Goal: Information Seeking & Learning: Check status

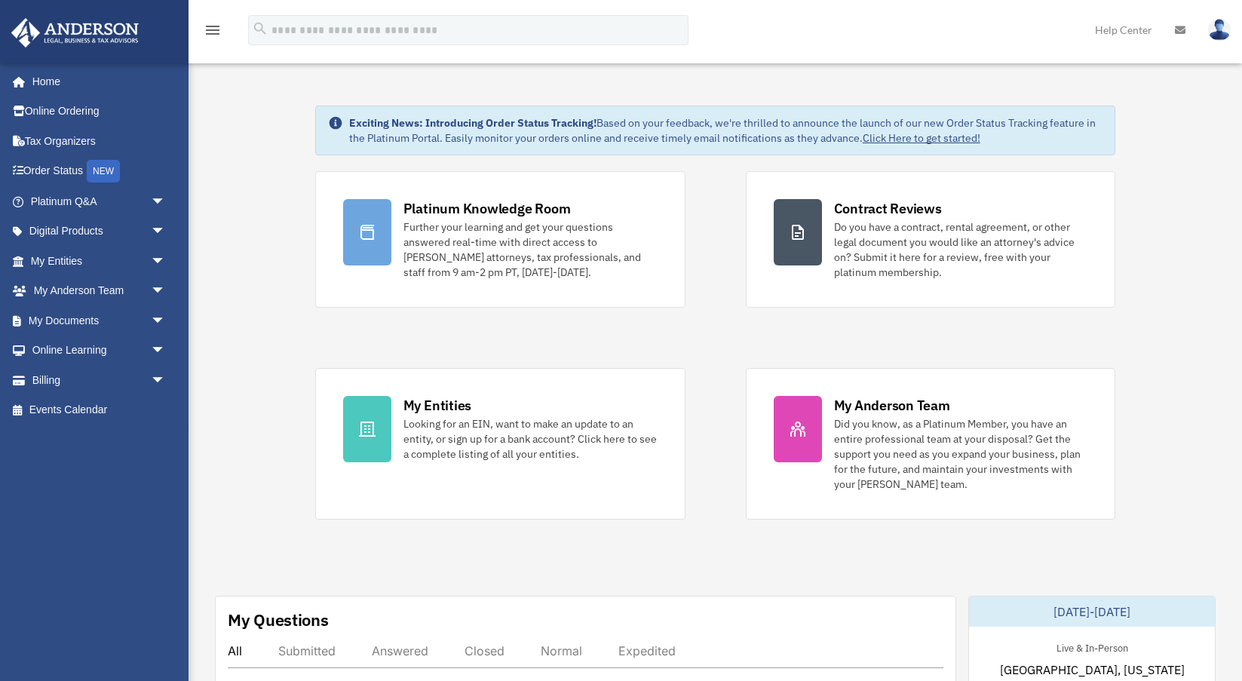
scroll to position [477, 0]
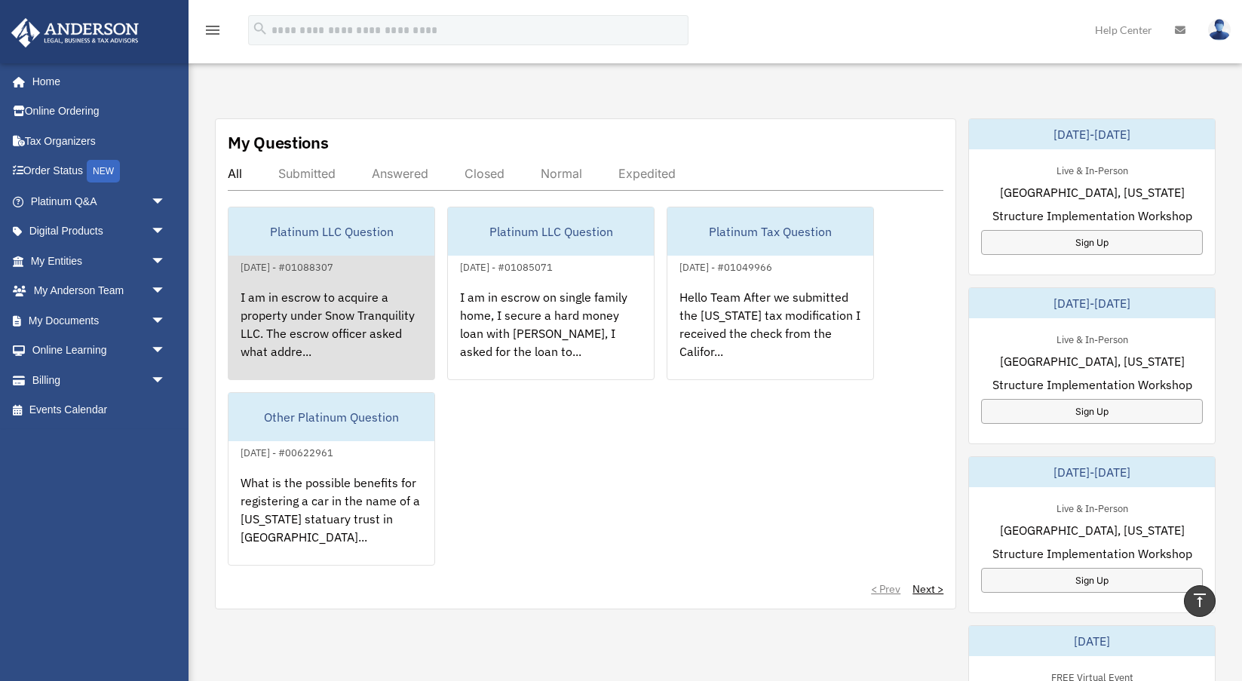
click at [312, 289] on div "I am in escrow to acquire a property under Snow Tranquility LLC. The escrow off…" at bounding box center [331, 335] width 206 height 118
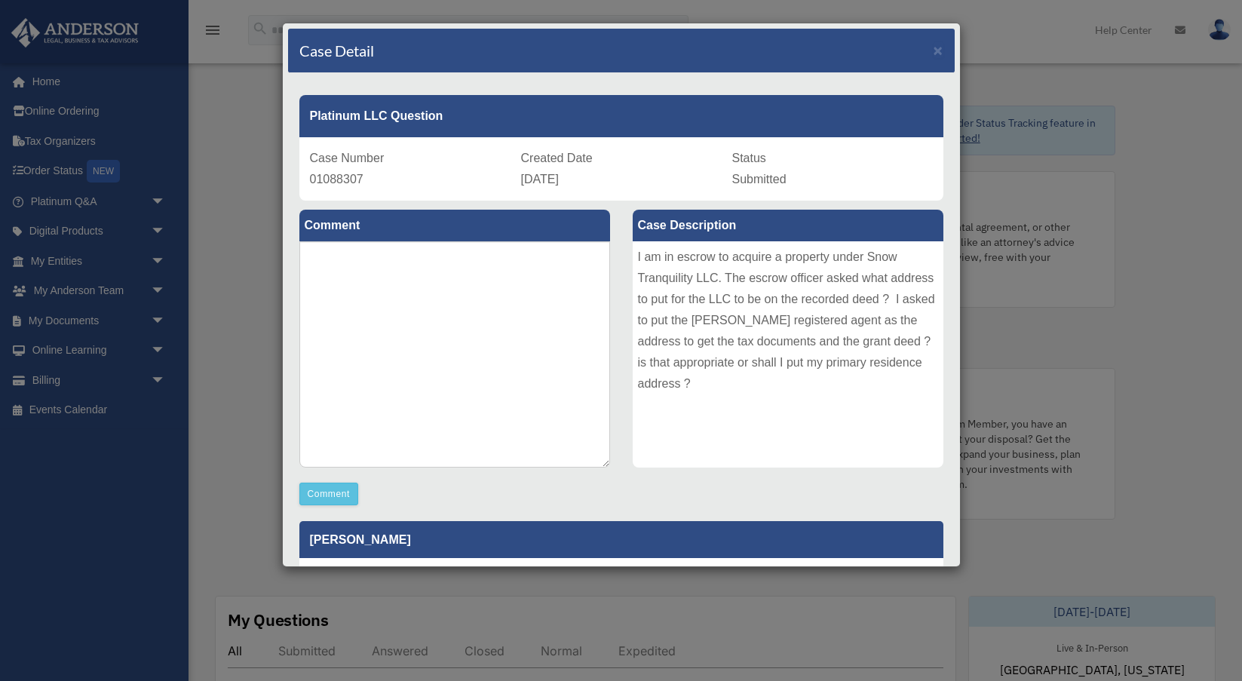
scroll to position [0, 0]
click at [216, 229] on div "Case Detail × Platinum LLC Question Case Number 01088307 Created Date [DATE] St…" at bounding box center [621, 340] width 1242 height 681
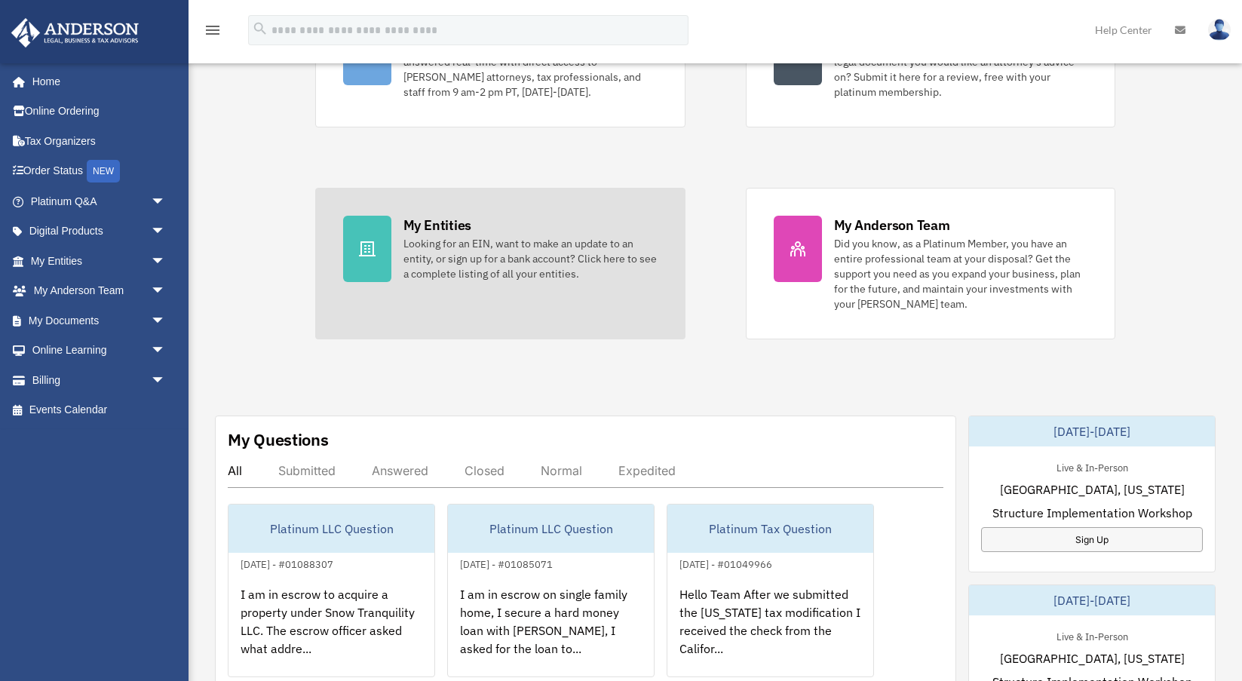
scroll to position [236, 0]
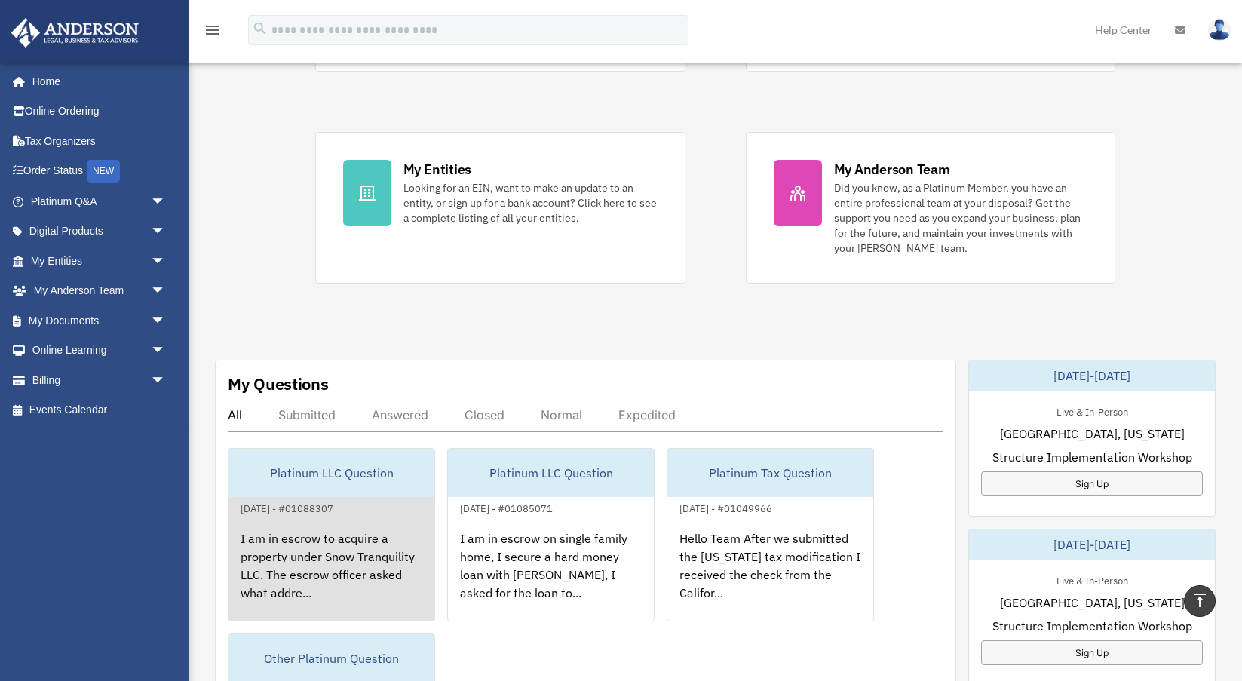
click at [289, 520] on div "I am in escrow to acquire a property under Snow Tranquility LLC. The escrow off…" at bounding box center [331, 576] width 206 height 118
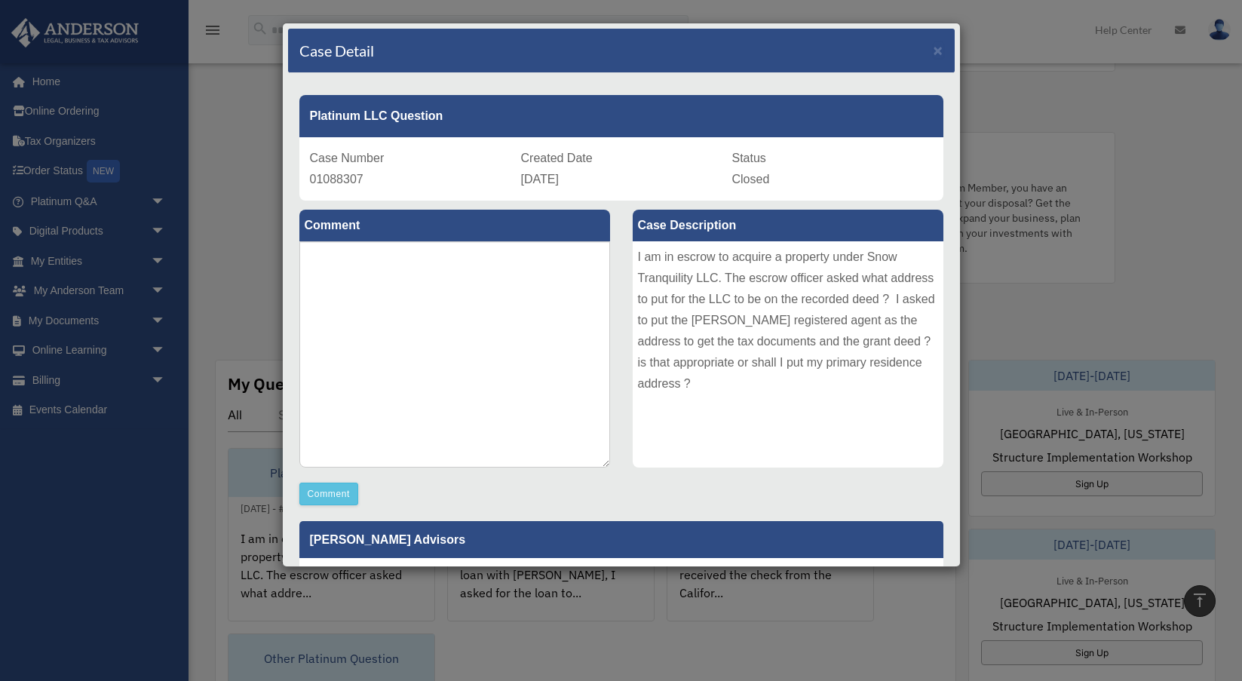
scroll to position [0, 0]
click at [939, 45] on span "×" at bounding box center [938, 49] width 10 height 17
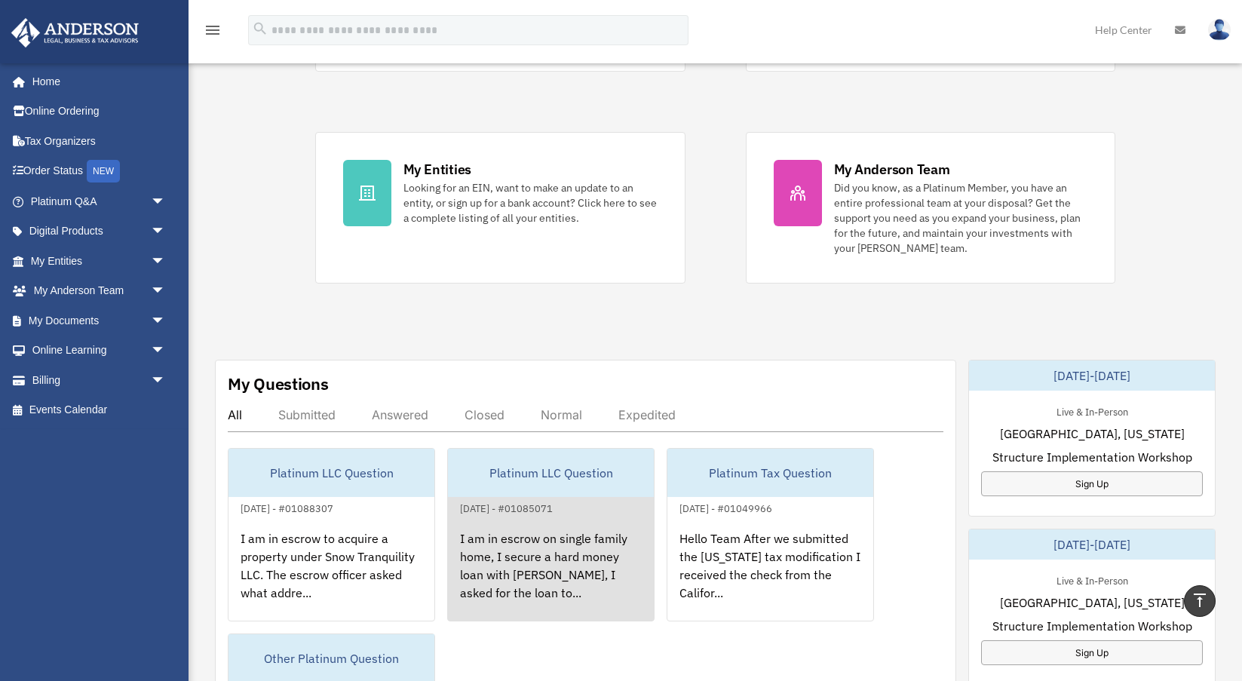
click at [538, 548] on div "I am in escrow on single family home, I secure a hard money loan with [PERSON_N…" at bounding box center [551, 576] width 206 height 118
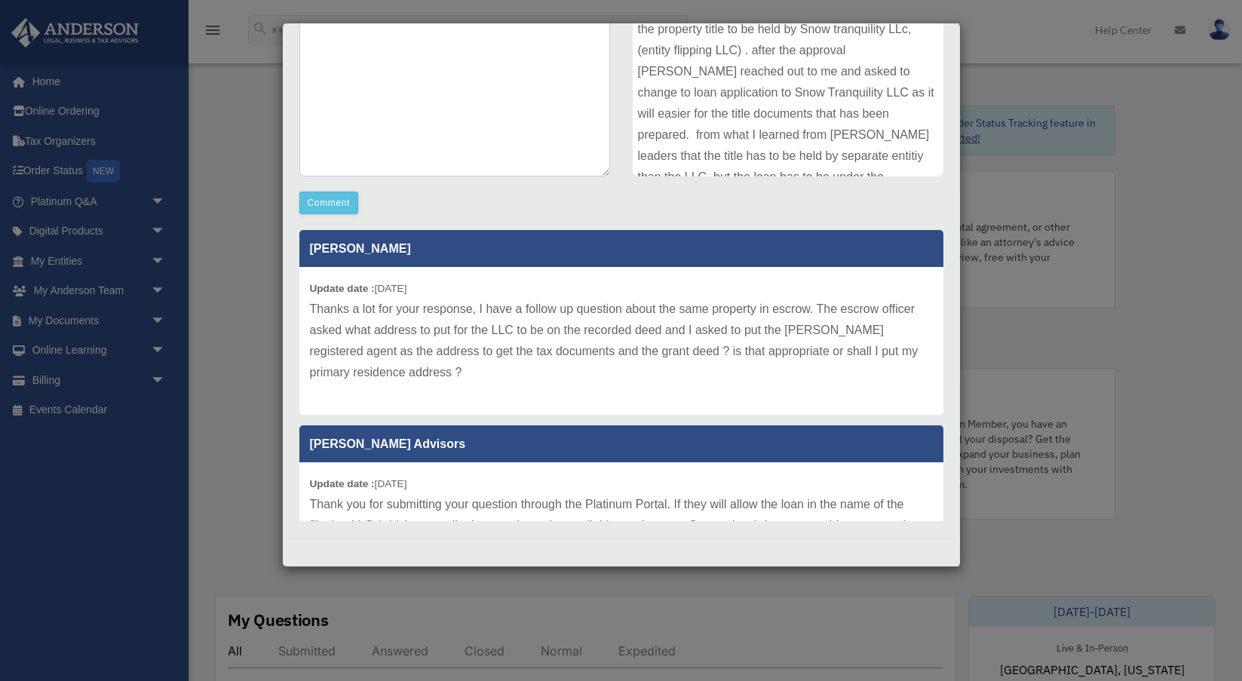
click at [242, 180] on div "Case Detail × Platinum LLC Question Case Number 01085071 Created Date [DATE] St…" at bounding box center [621, 340] width 1242 height 681
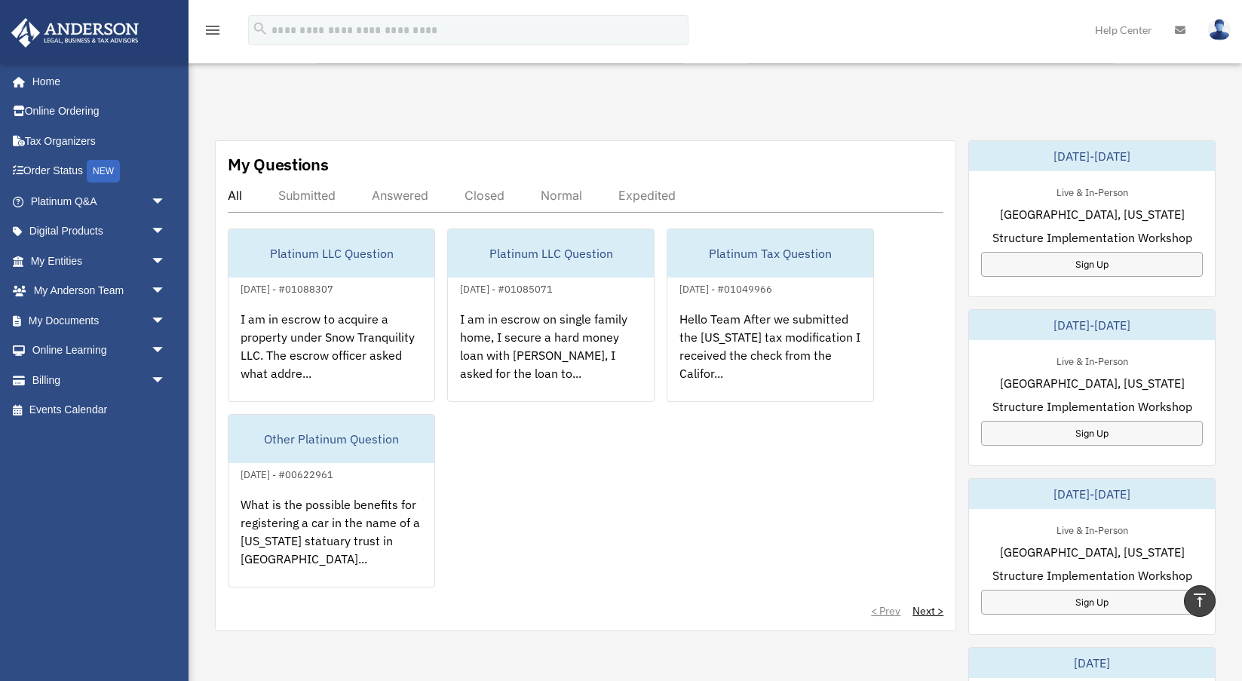
scroll to position [457, 0]
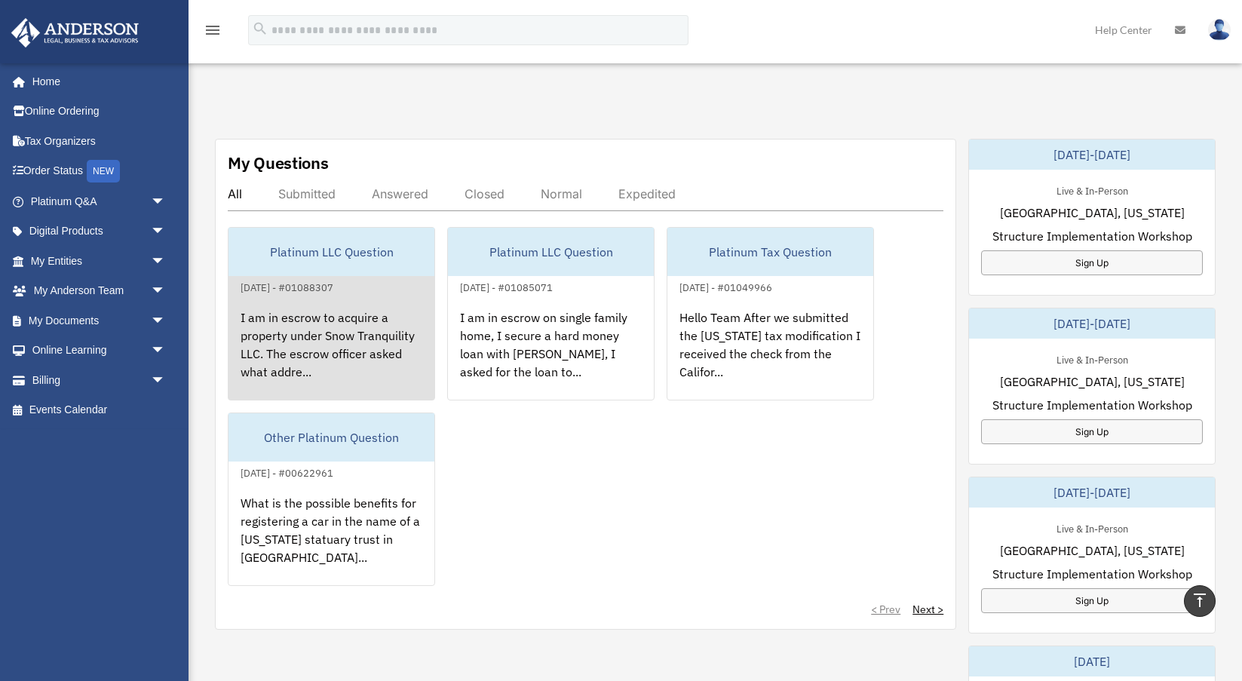
click at [348, 320] on div "I am in escrow to acquire a property under Snow Tranquility LLC. The escrow off…" at bounding box center [331, 355] width 206 height 118
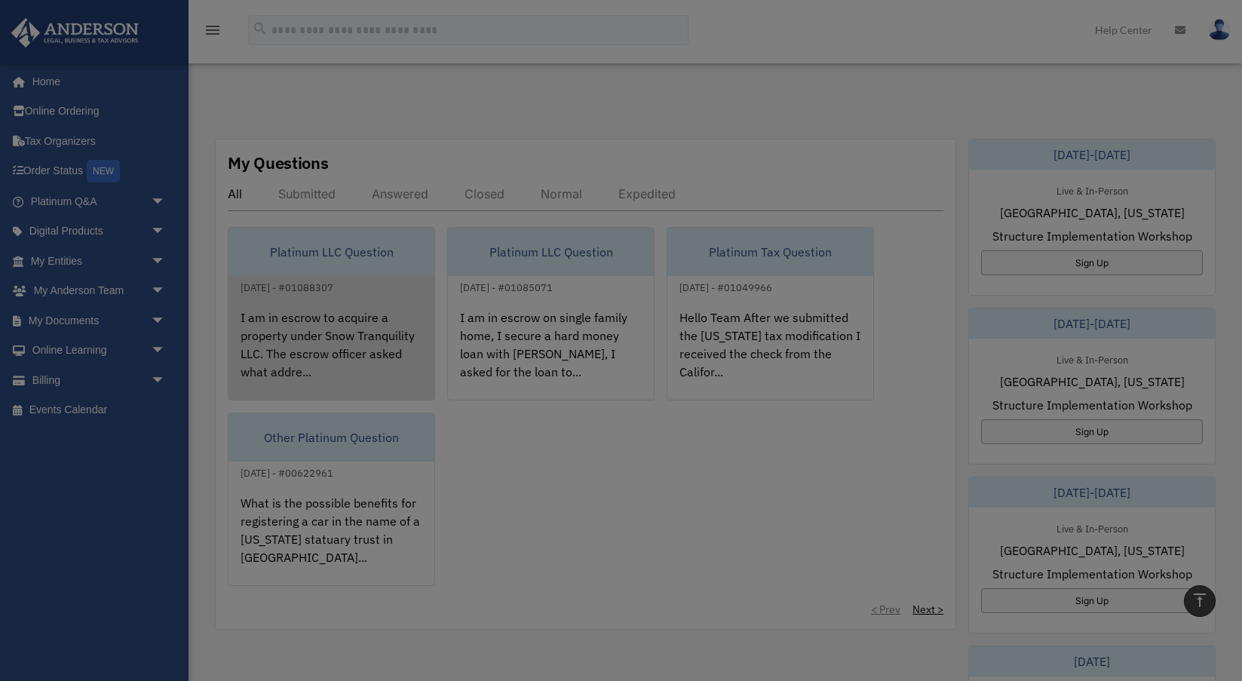
scroll to position [0, 0]
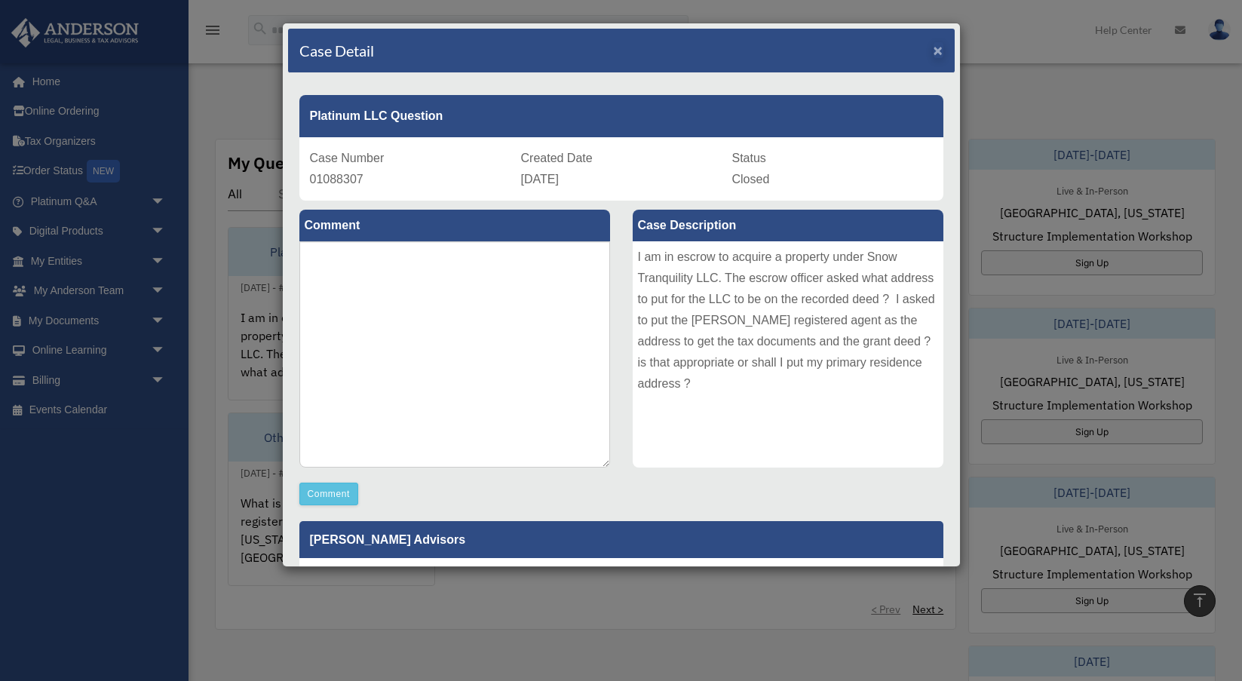
click at [939, 50] on span "×" at bounding box center [938, 49] width 10 height 17
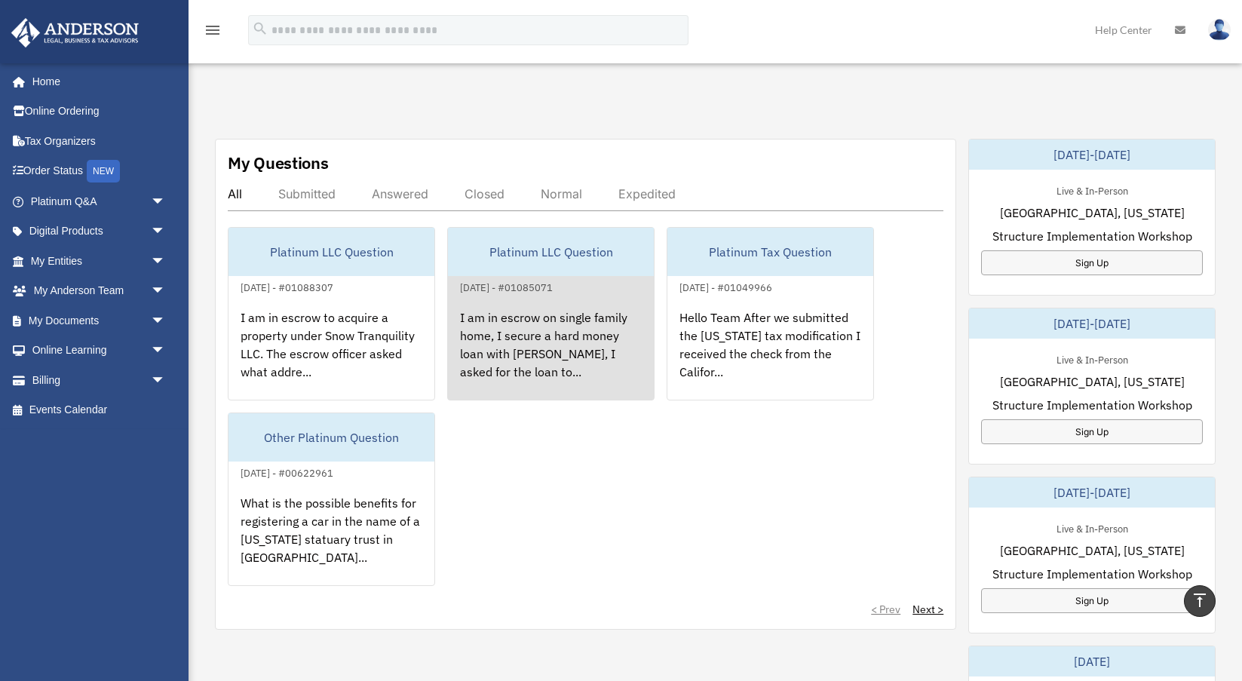
click at [535, 326] on div "I am in escrow on single family home, I secure a hard money loan with [PERSON_N…" at bounding box center [551, 355] width 206 height 118
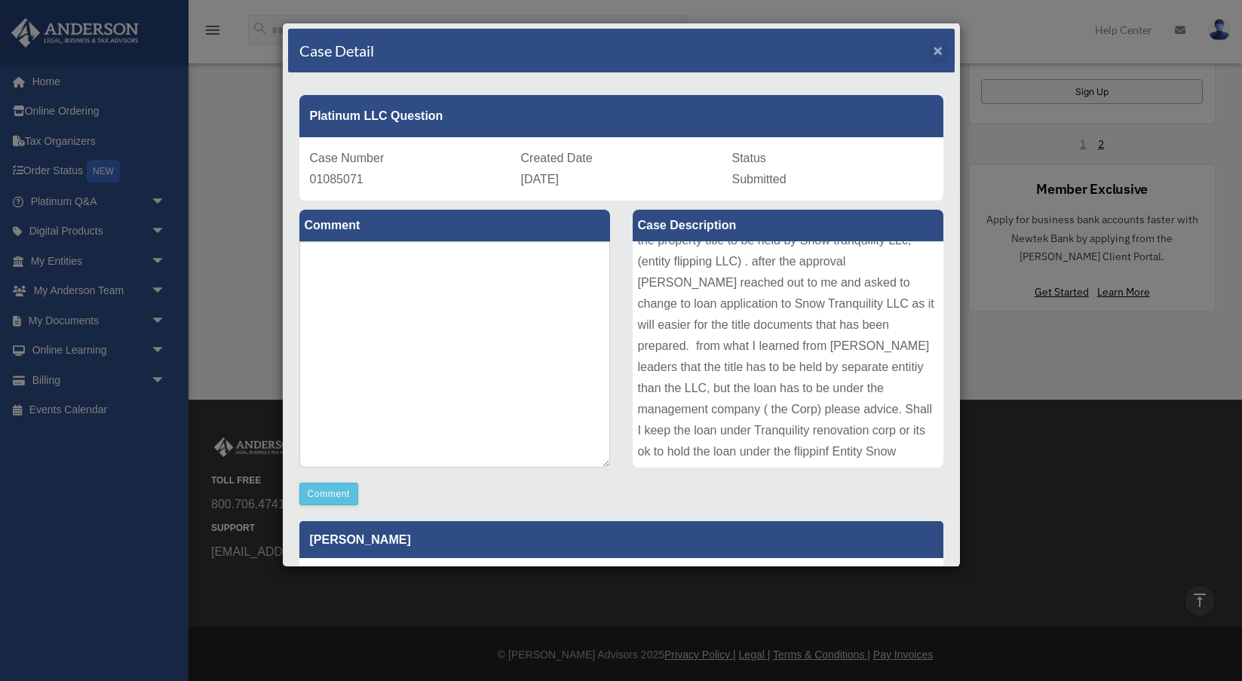
click at [937, 51] on span "×" at bounding box center [938, 49] width 10 height 17
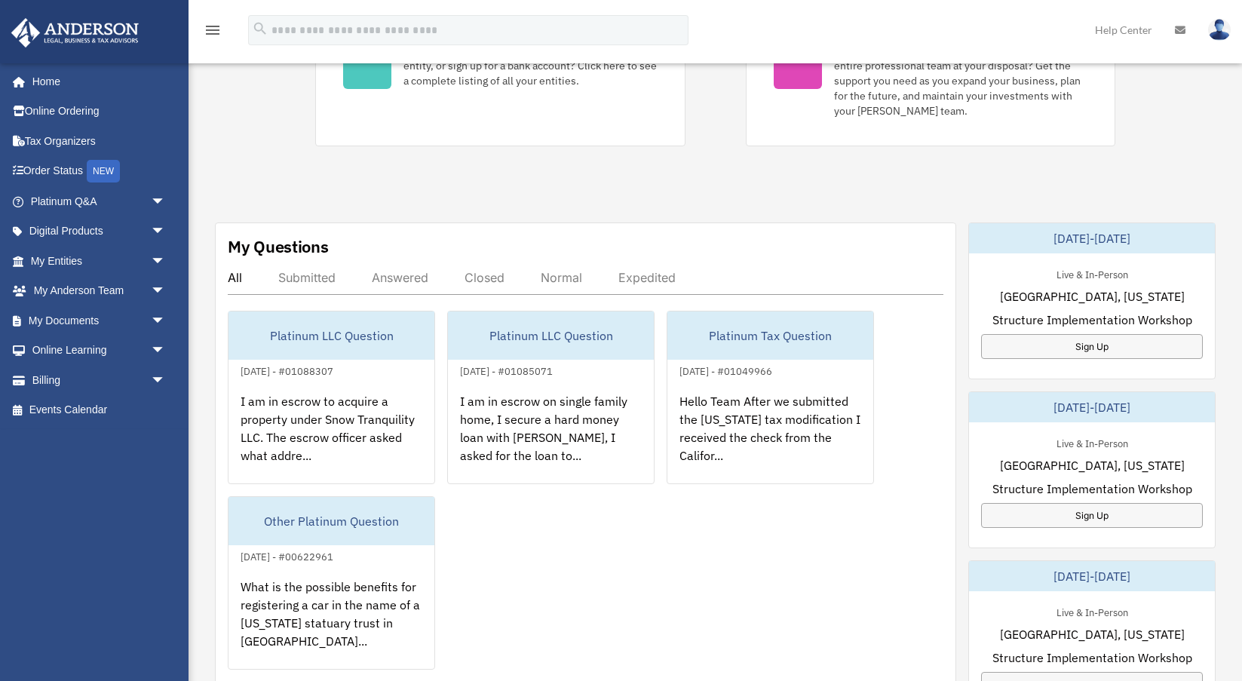
scroll to position [377, 0]
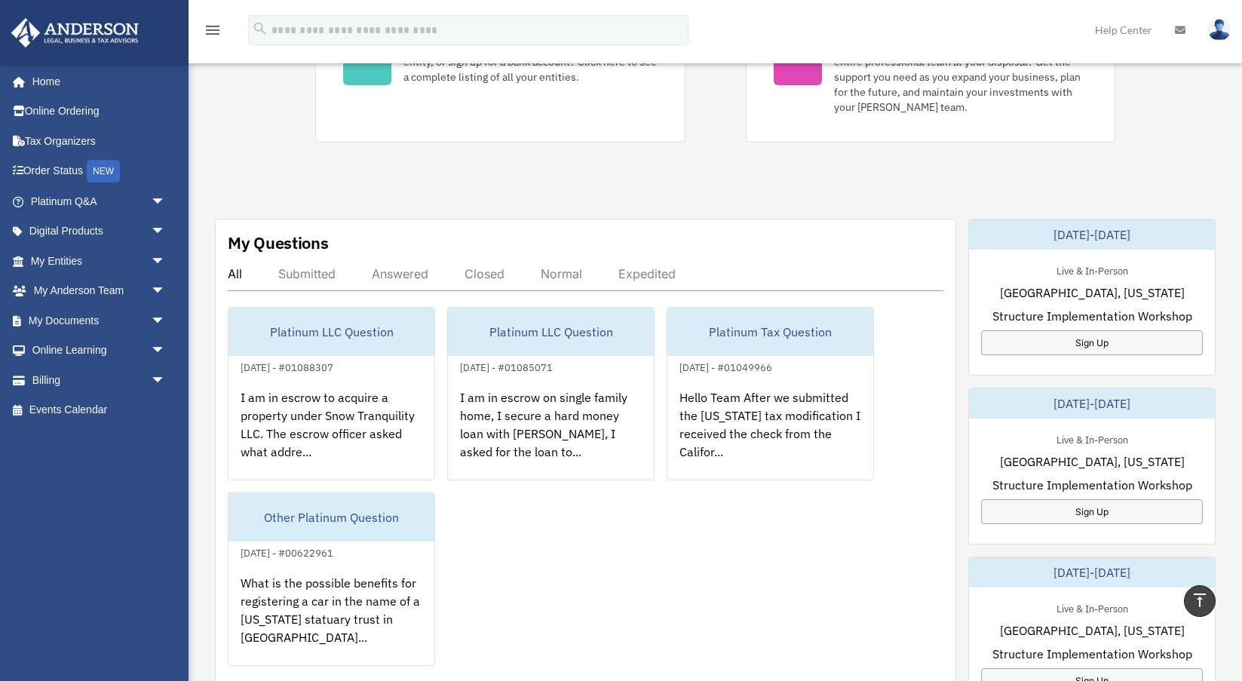
click at [397, 271] on div "Answered" at bounding box center [400, 273] width 57 height 15
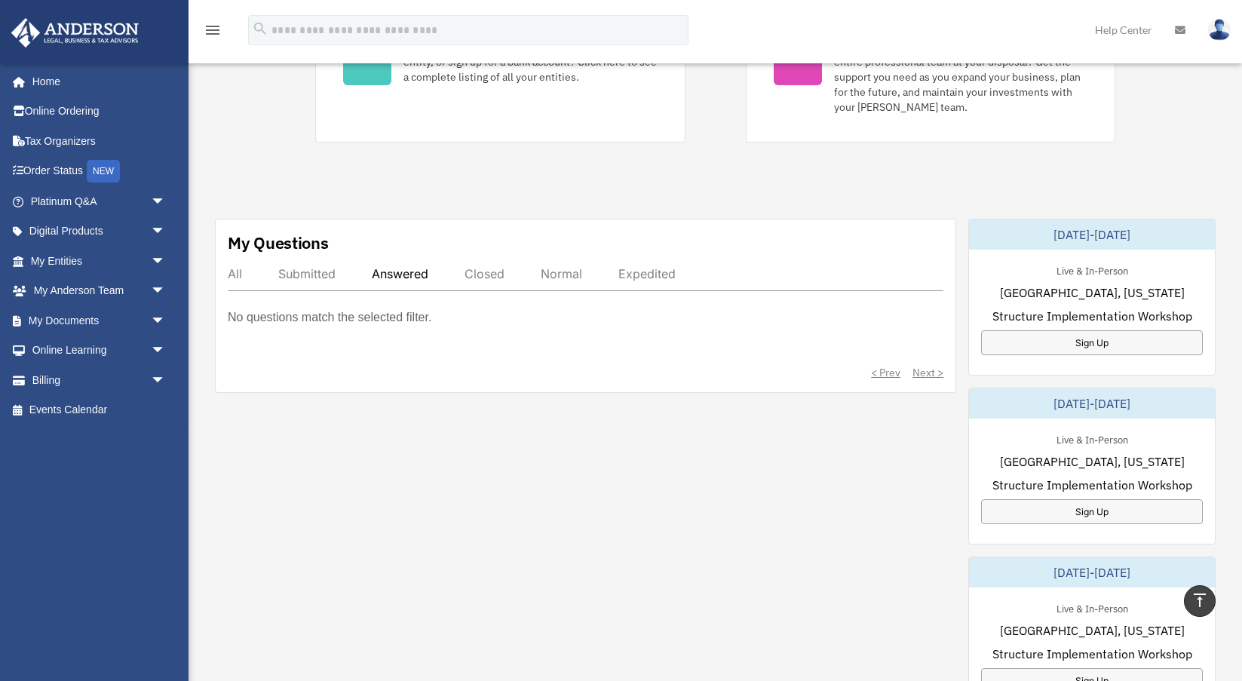
click at [339, 360] on div "All Submitted Answered Closed Normal Expedited No questions match the selected …" at bounding box center [585, 323] width 715 height 114
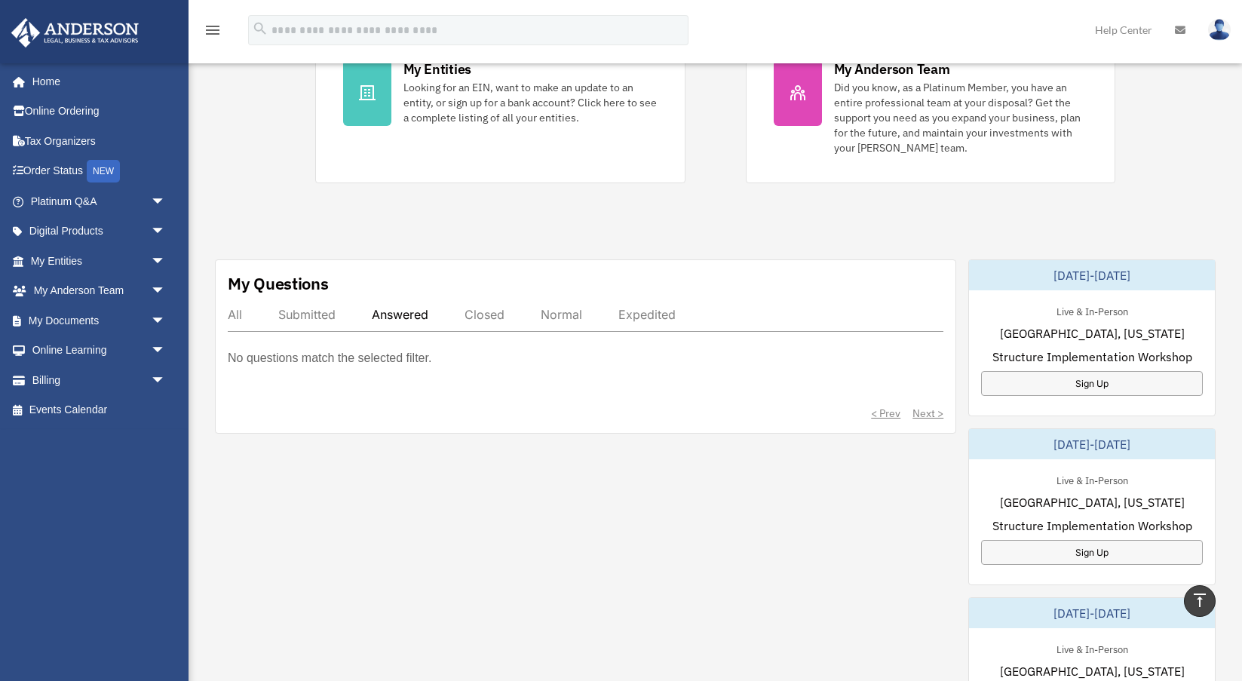
scroll to position [342, 0]
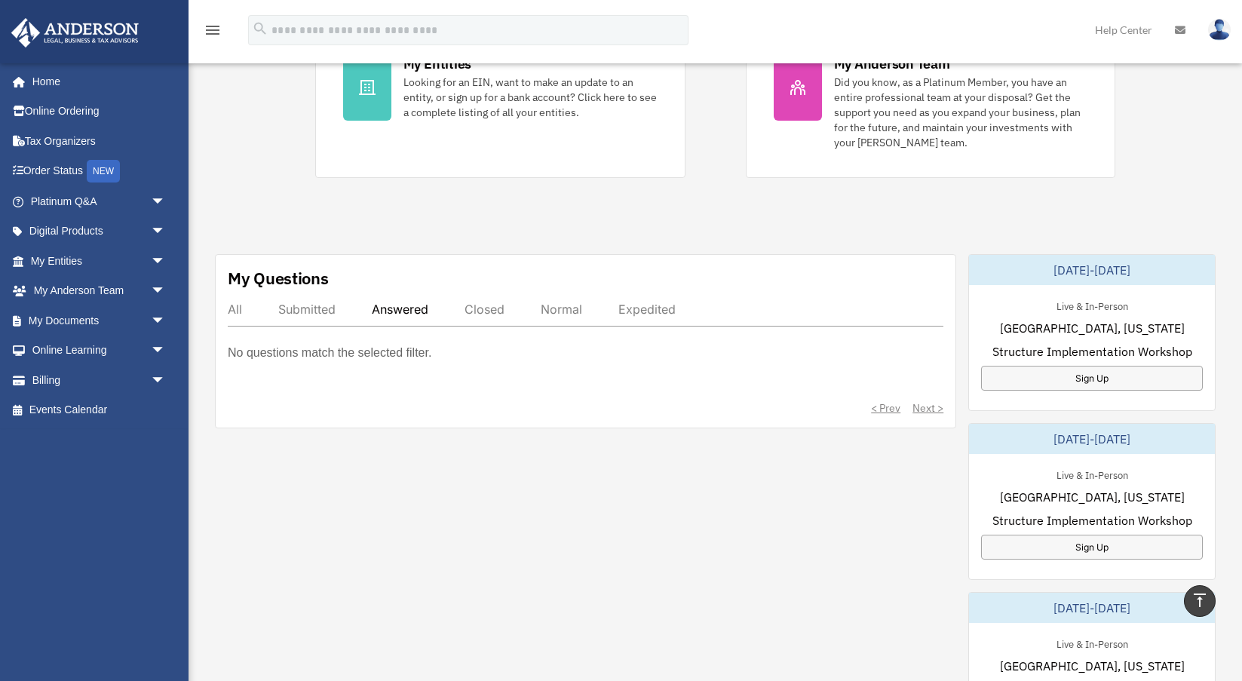
click at [305, 309] on div "Submitted" at bounding box center [306, 309] width 57 height 15
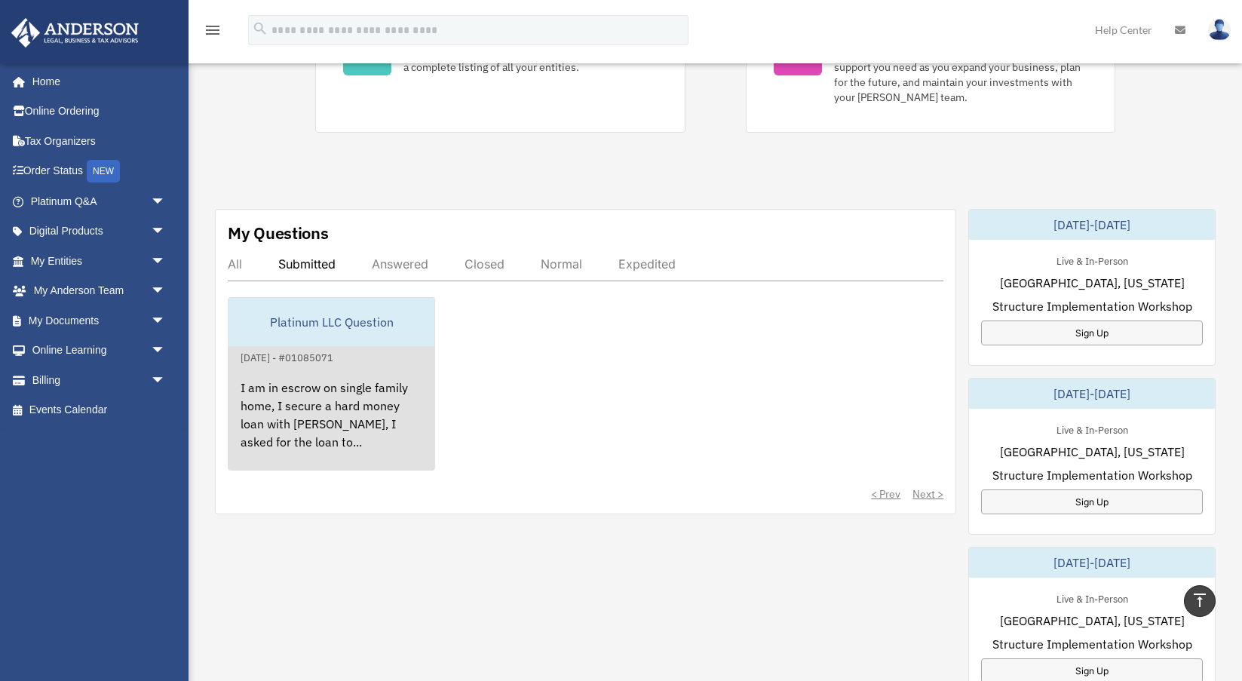
scroll to position [390, 0]
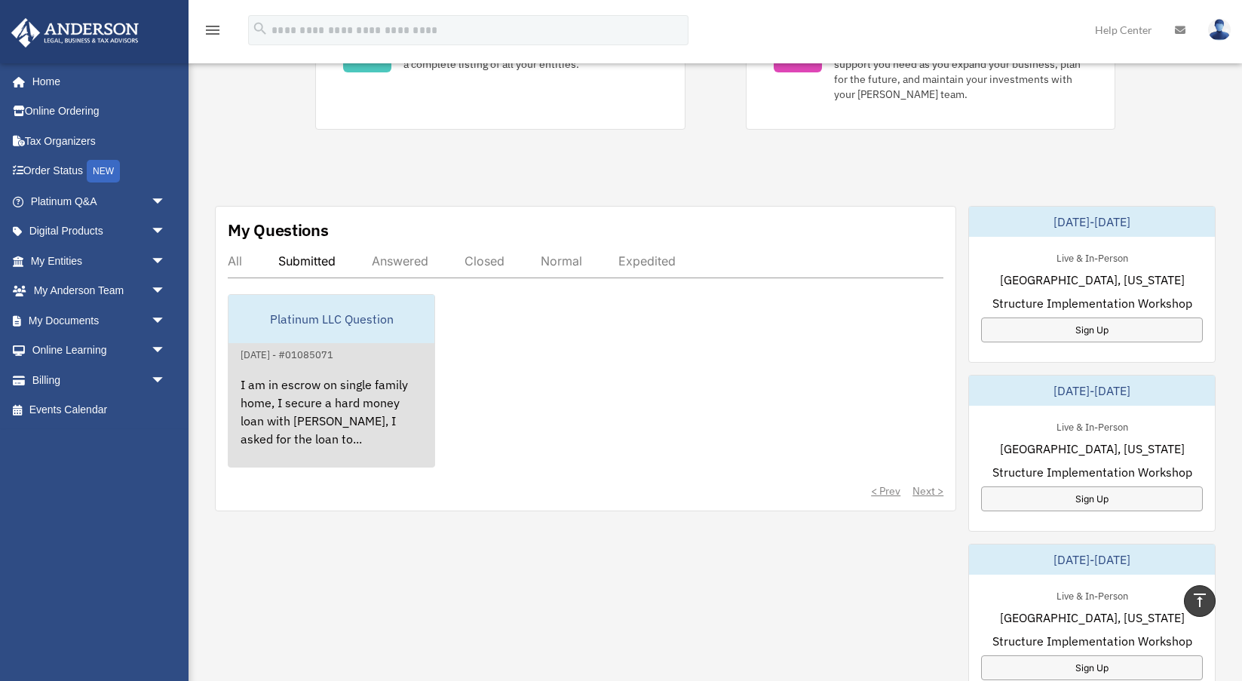
click at [299, 409] on div "I am in escrow on single family home, I secure a hard money loan with [PERSON_N…" at bounding box center [331, 422] width 206 height 118
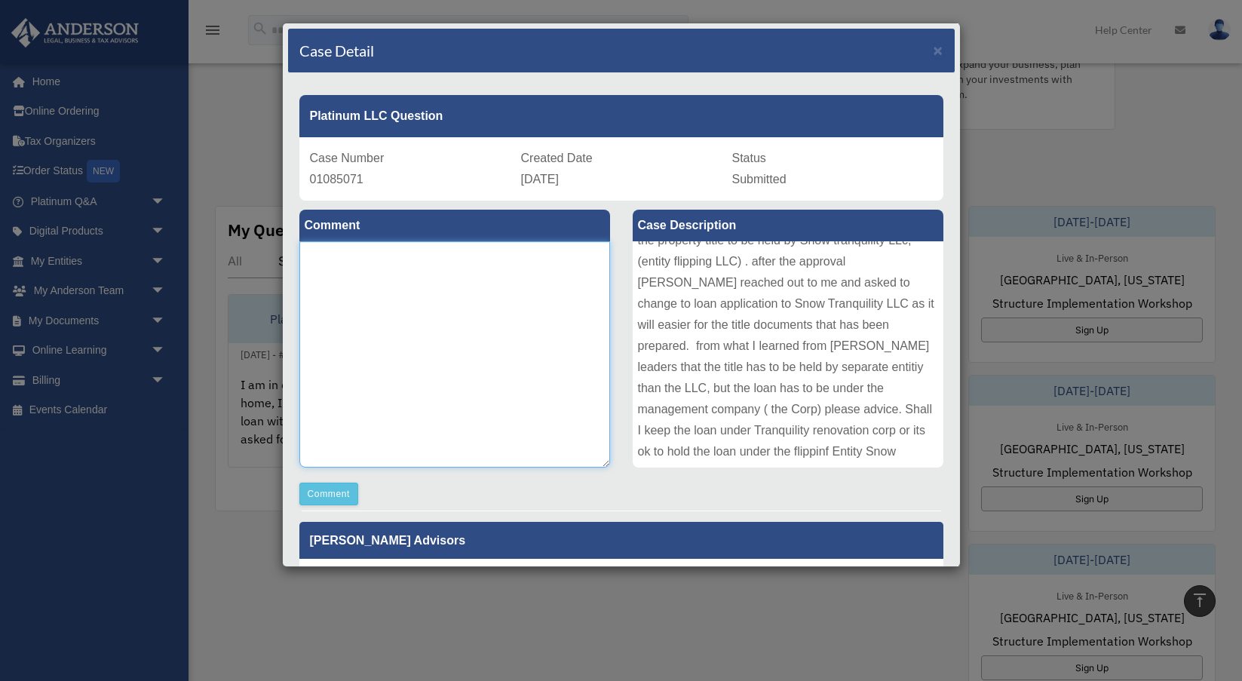
scroll to position [-1, 0]
click at [556, 296] on textarea at bounding box center [454, 354] width 311 height 226
click at [939, 47] on span "×" at bounding box center [938, 49] width 10 height 17
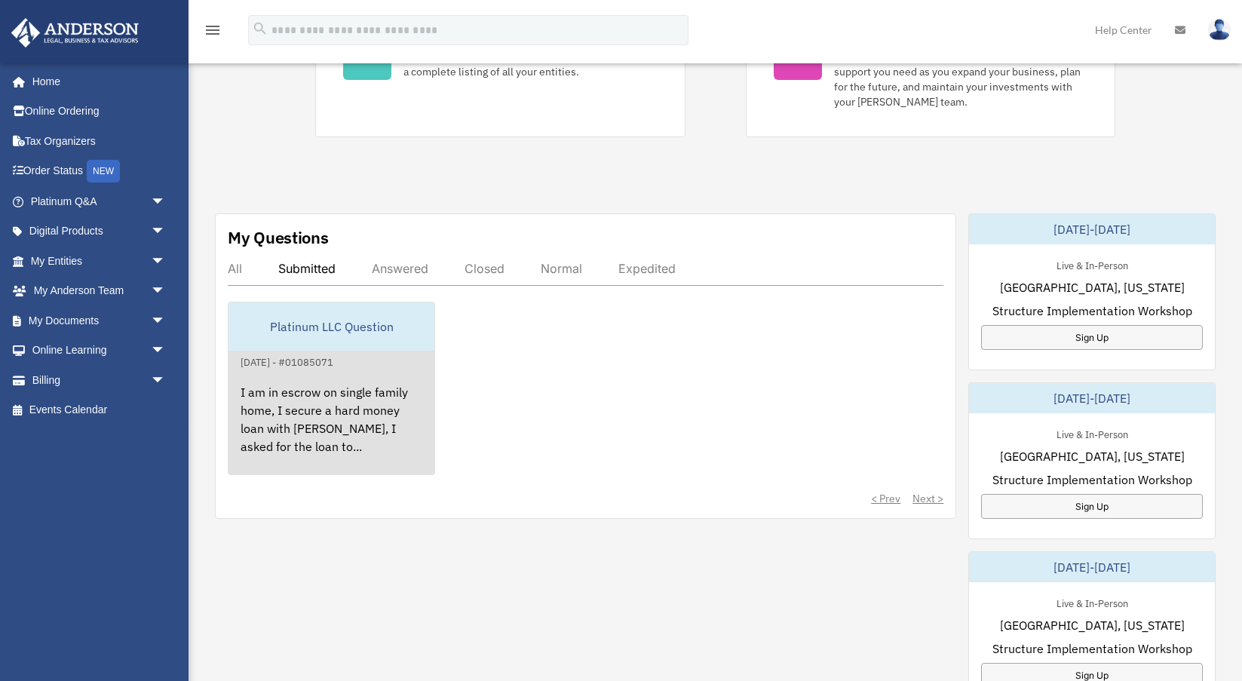
scroll to position [383, 0]
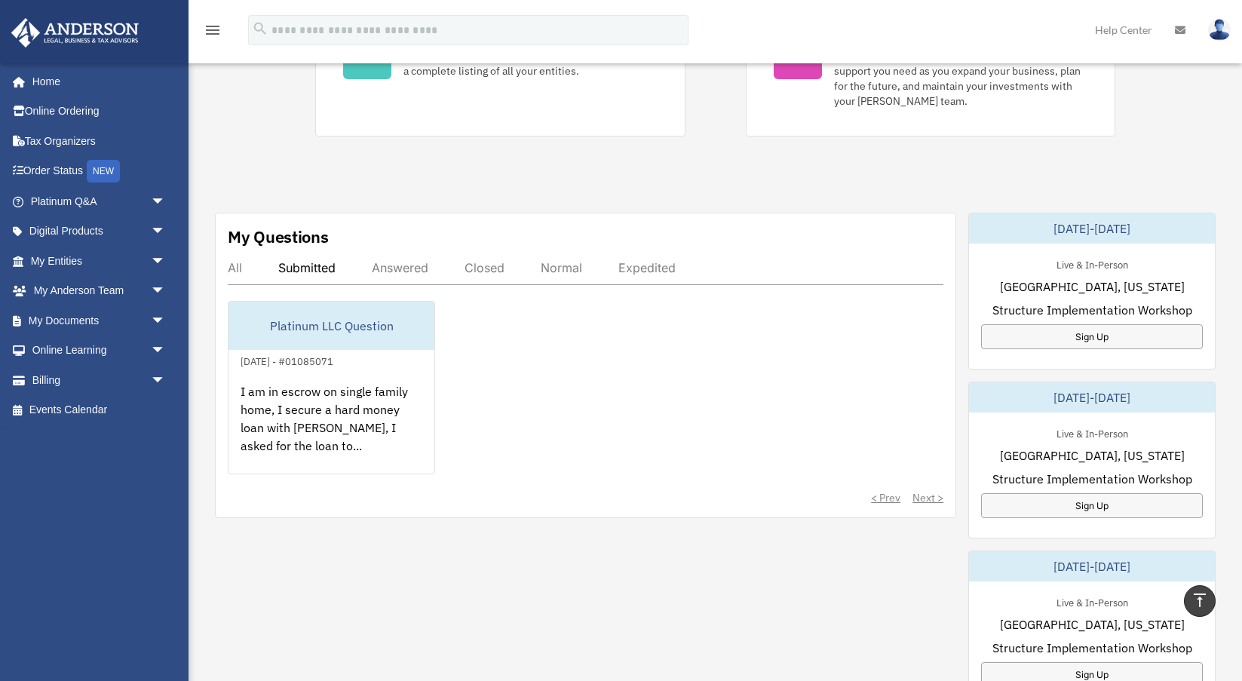
click at [571, 270] on div "Normal" at bounding box center [561, 267] width 41 height 15
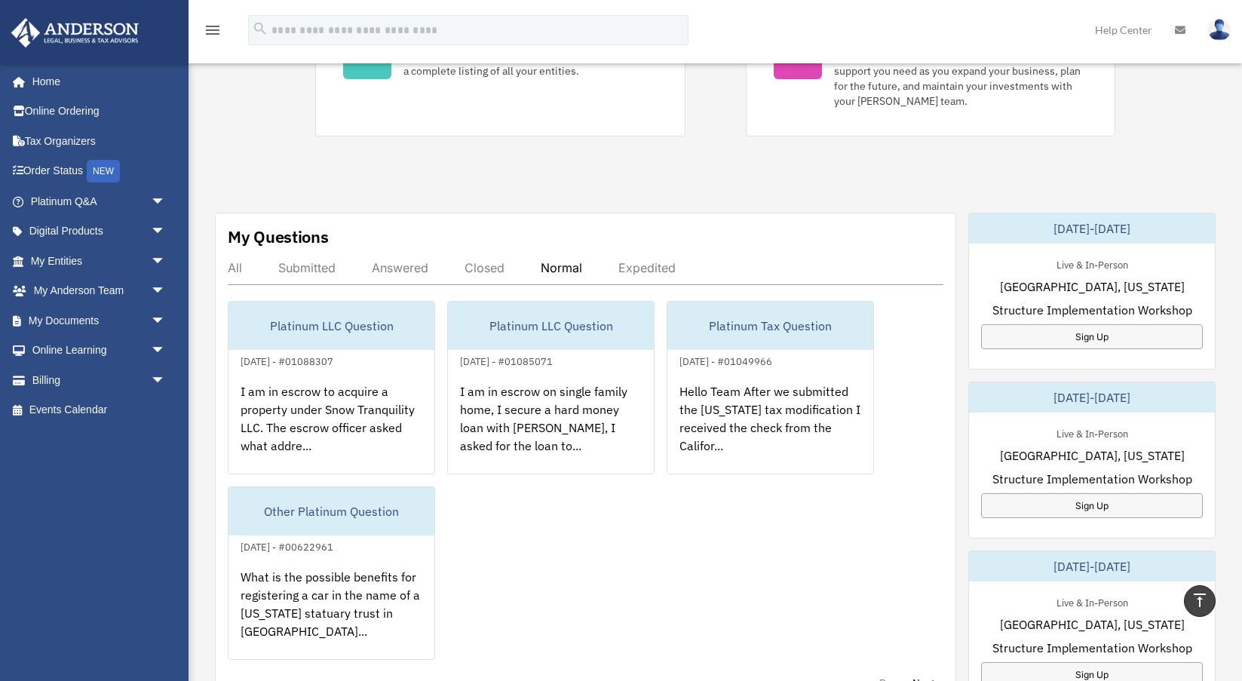
click at [628, 280] on div "All Submitted Answered Closed Normal Expedited" at bounding box center [585, 272] width 715 height 25
click at [651, 271] on div "Expedited" at bounding box center [646, 267] width 57 height 15
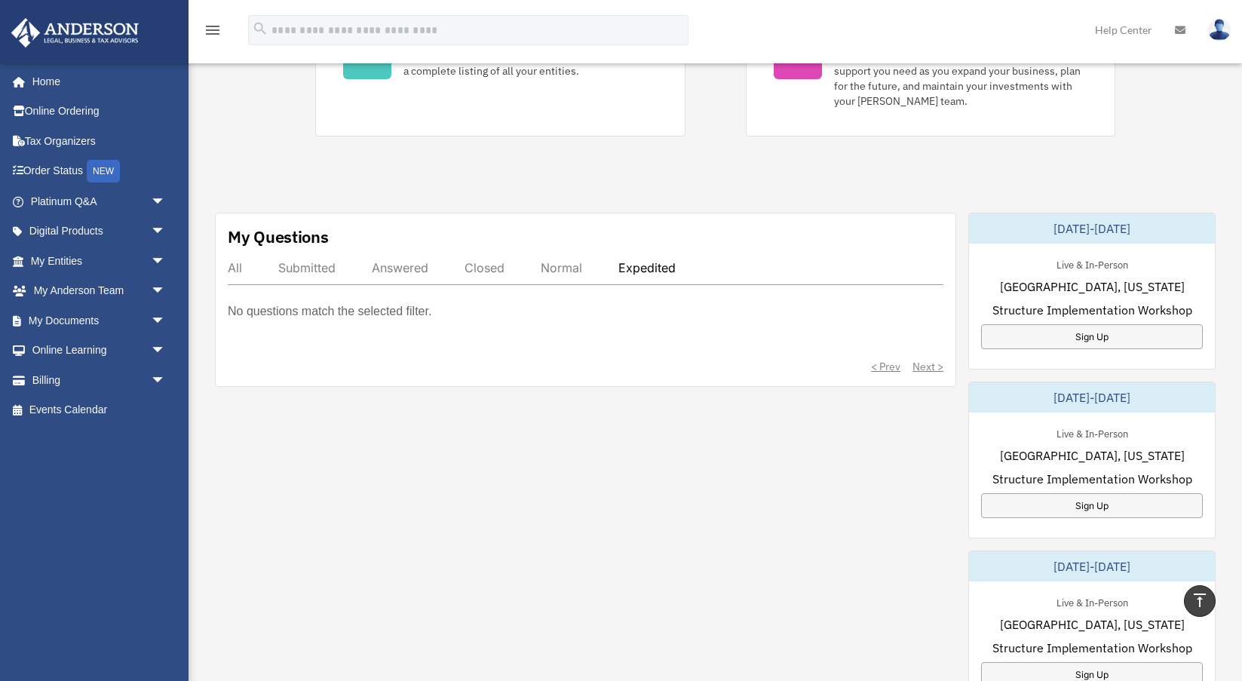
click at [231, 265] on div "All" at bounding box center [235, 267] width 14 height 15
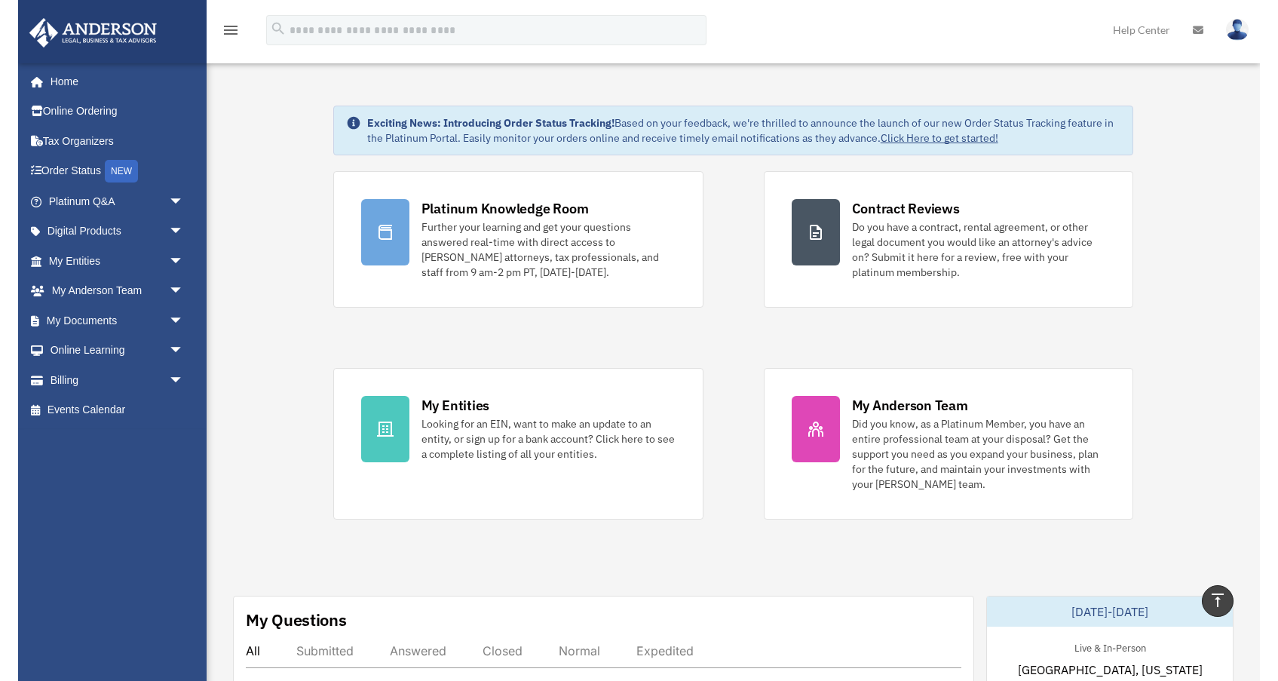
scroll to position [0, 0]
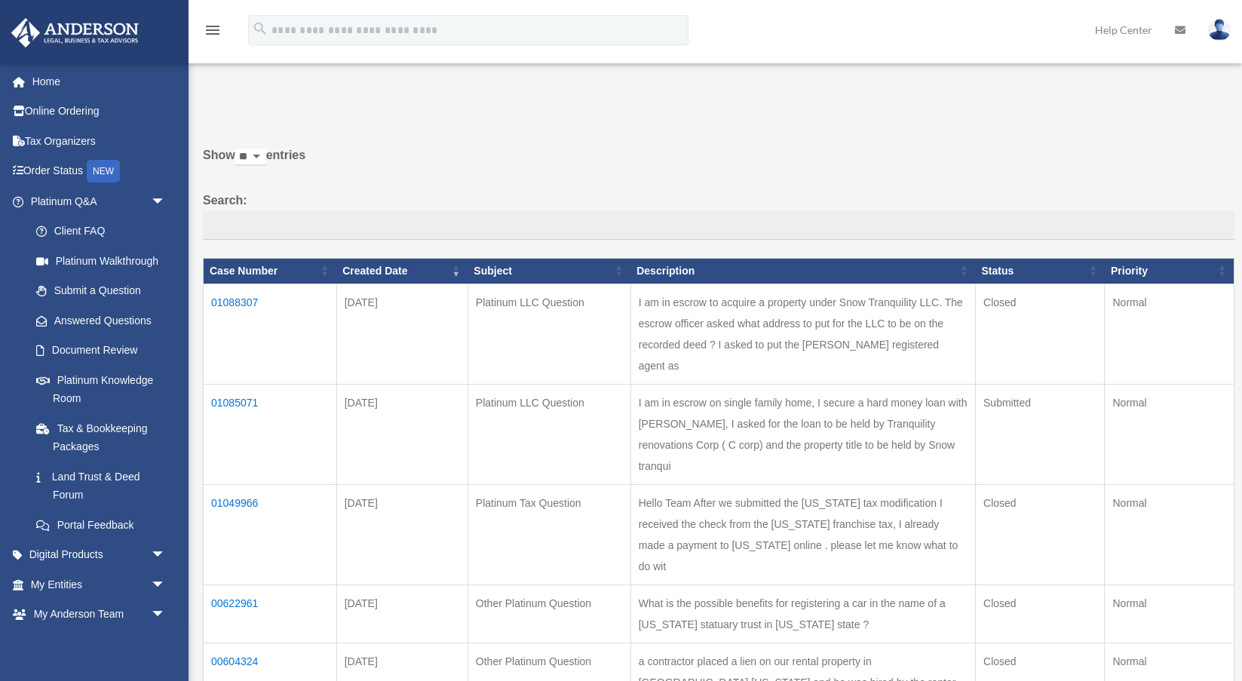
click at [241, 311] on td "01088307" at bounding box center [270, 333] width 133 height 100
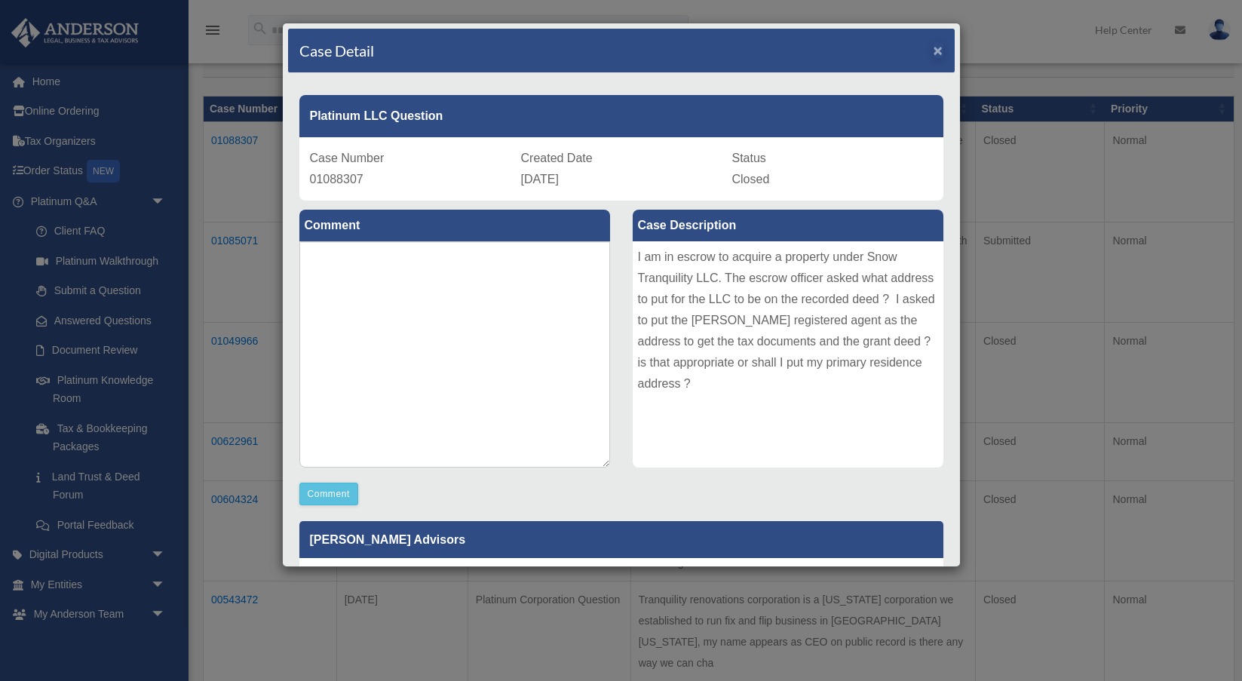
click at [937, 52] on span "×" at bounding box center [938, 49] width 10 height 17
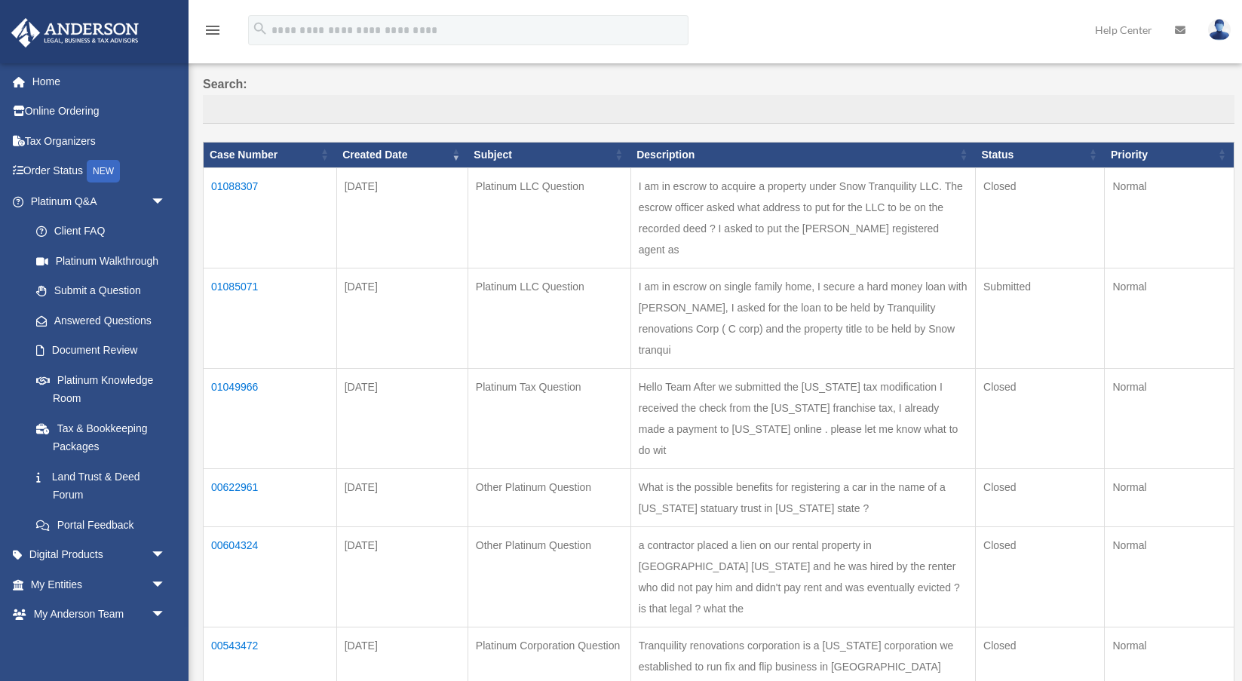
scroll to position [143, 0]
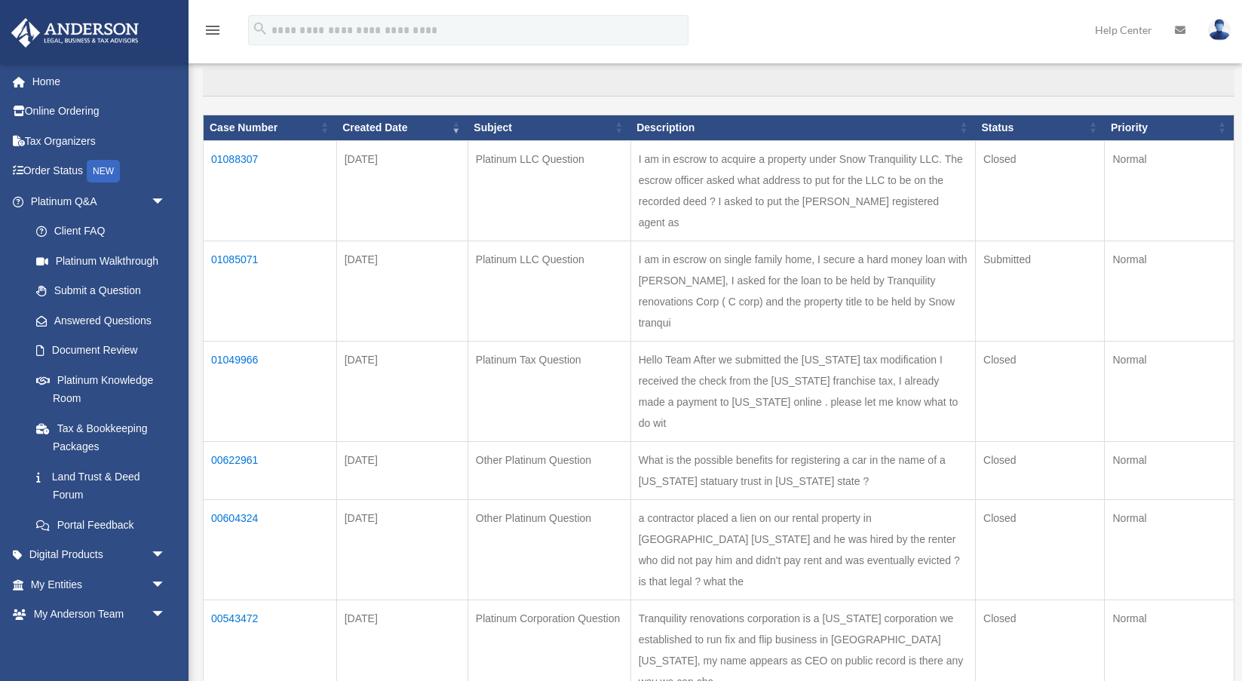
click at [234, 241] on td "01085071" at bounding box center [270, 291] width 133 height 100
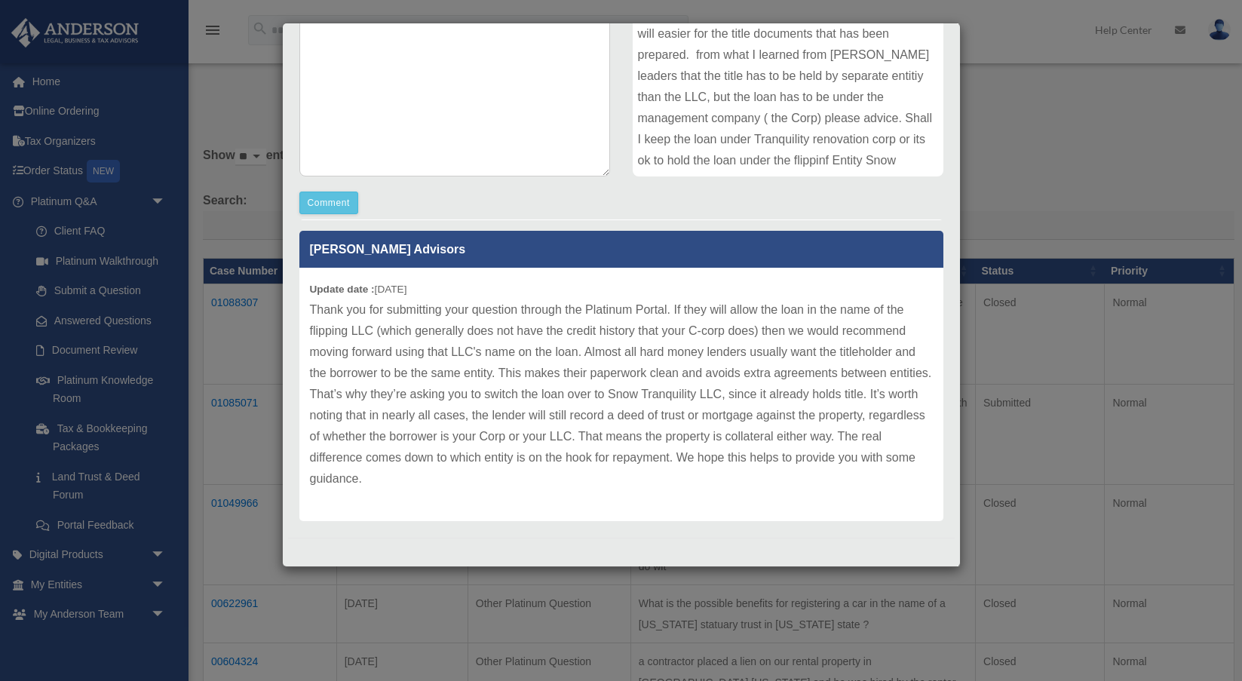
scroll to position [0, 0]
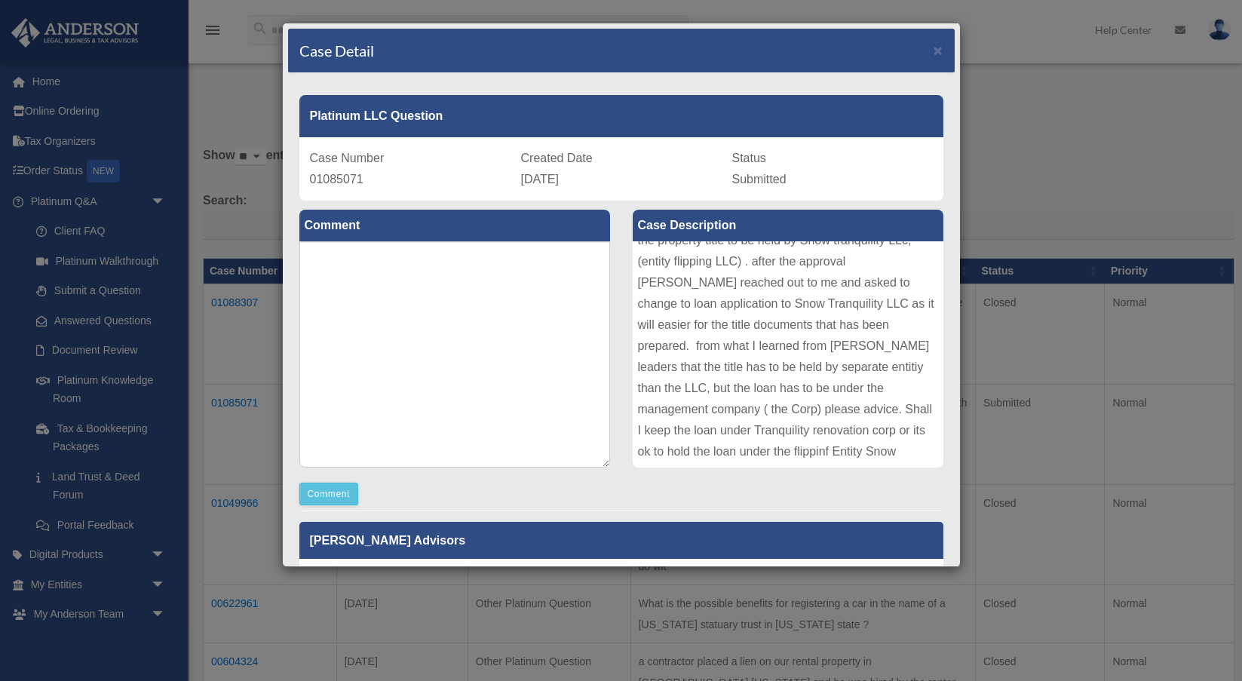
click at [932, 53] on div "Case Detail ×" at bounding box center [621, 51] width 666 height 44
click at [938, 50] on span "×" at bounding box center [938, 49] width 10 height 17
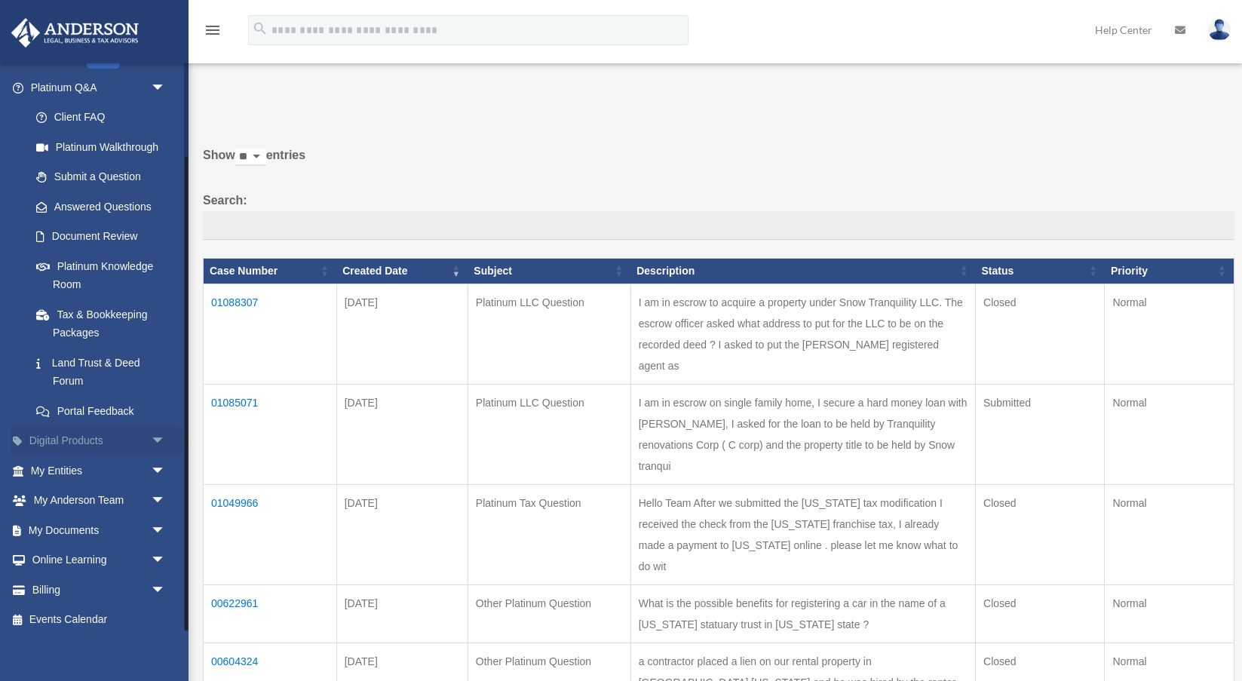
scroll to position [112, 0]
click at [55, 466] on link "My Entities arrow_drop_down" at bounding box center [100, 472] width 178 height 30
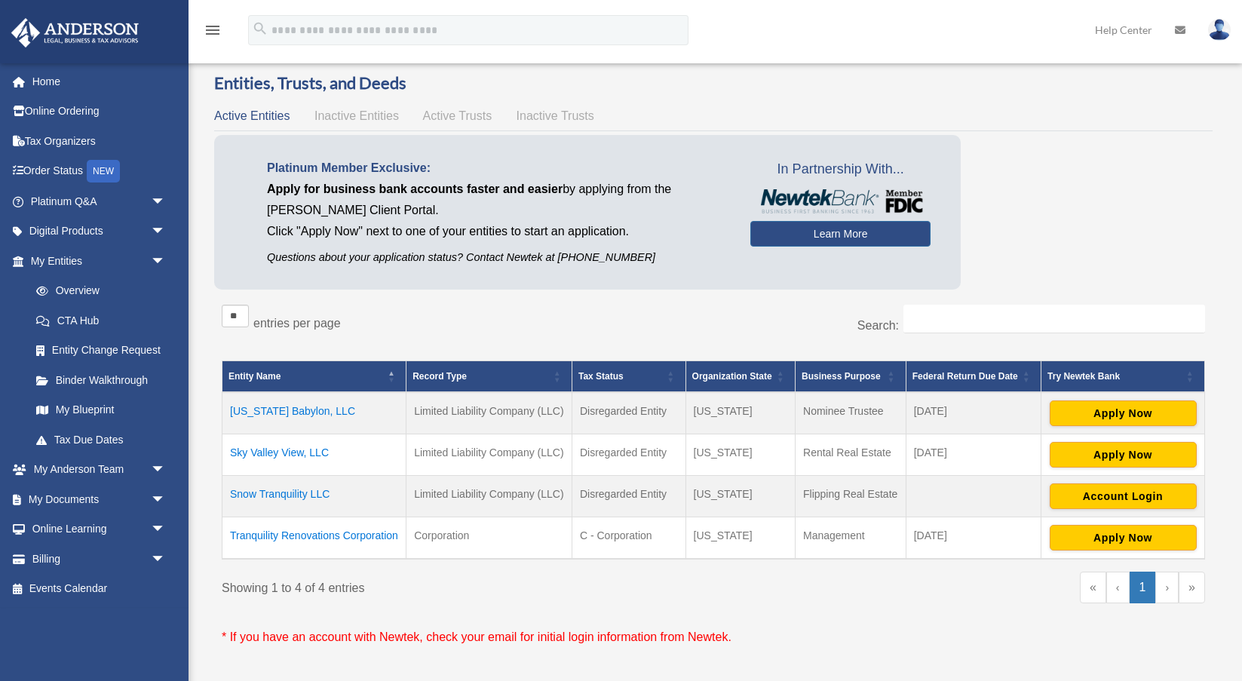
scroll to position [23, 0]
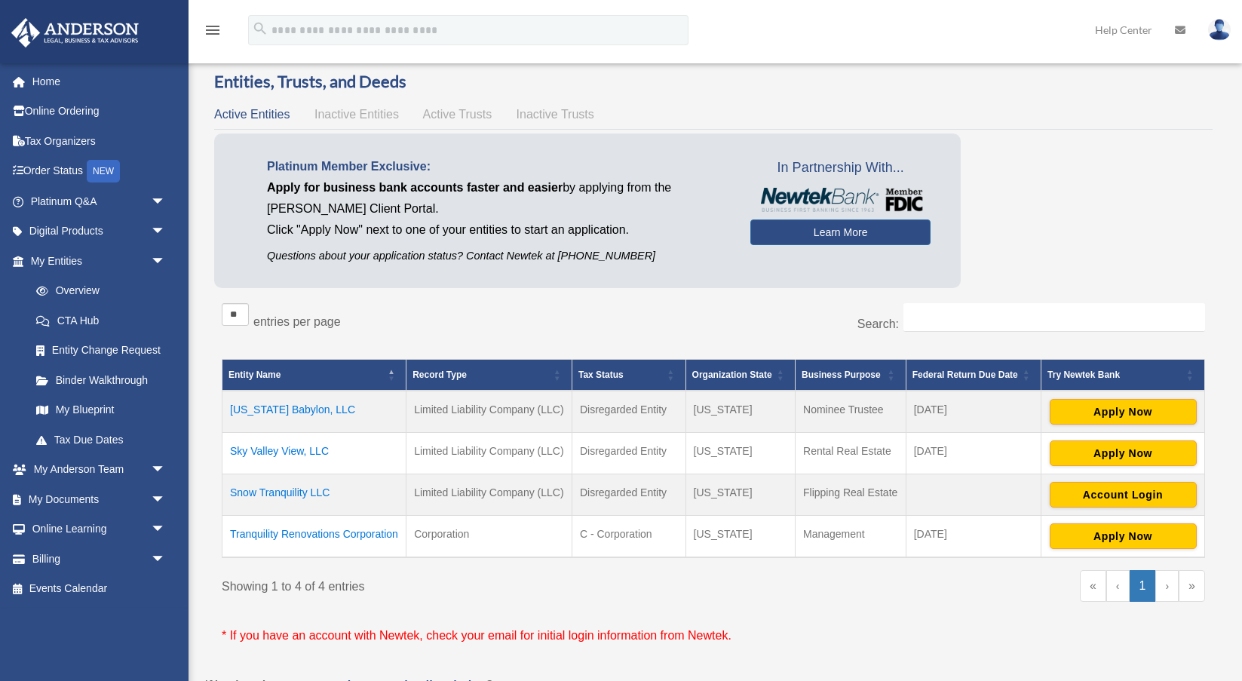
click at [278, 489] on td "Snow Tranquility LLC" at bounding box center [314, 493] width 184 height 41
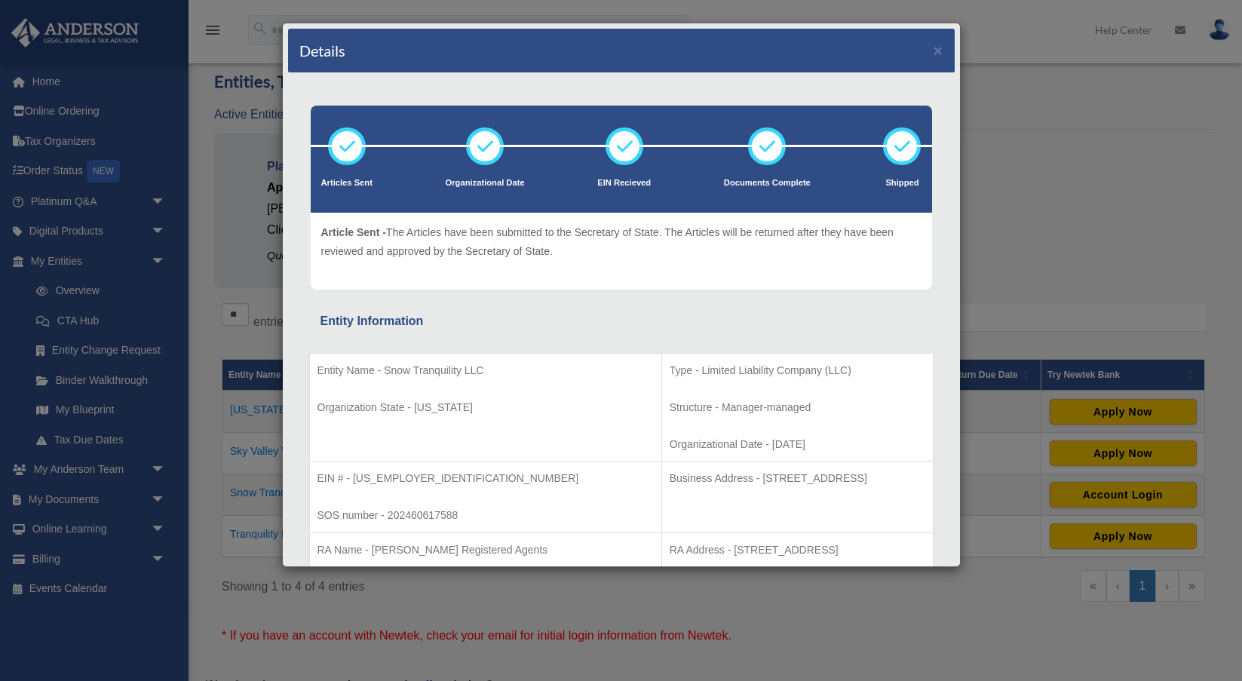
scroll to position [0, 0]
click at [938, 48] on button "×" at bounding box center [938, 50] width 10 height 16
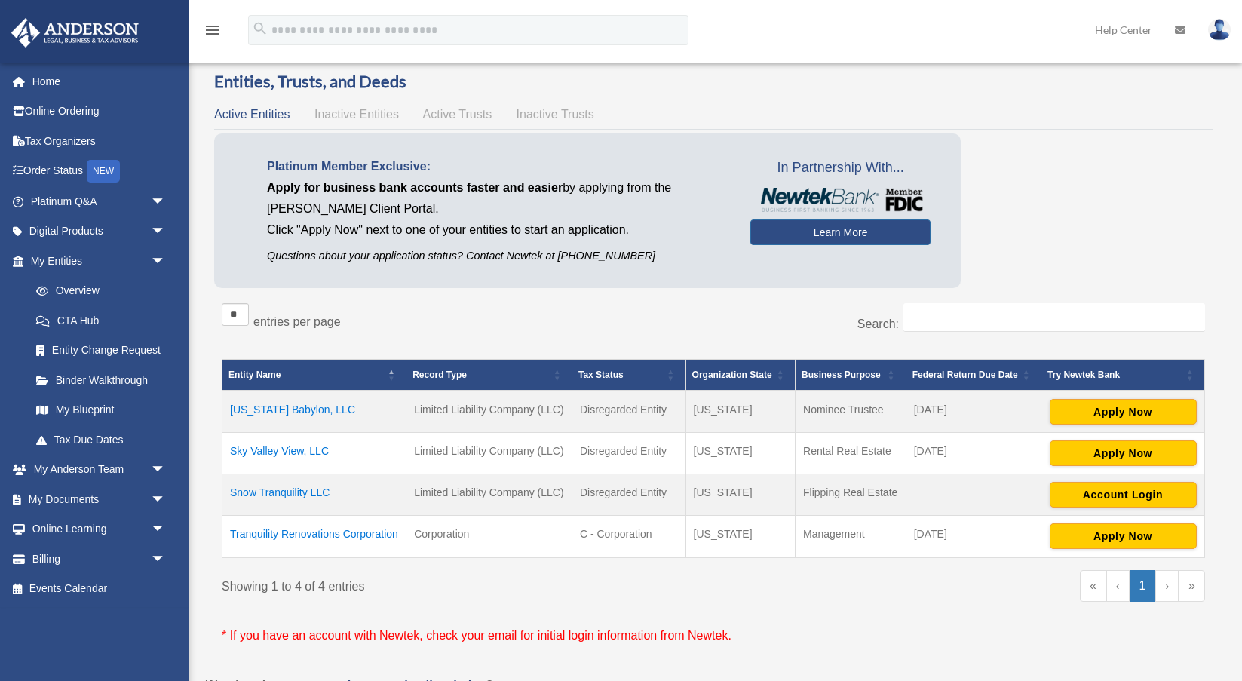
click at [298, 532] on td "Tranquility Renovations Corporation" at bounding box center [314, 536] width 184 height 42
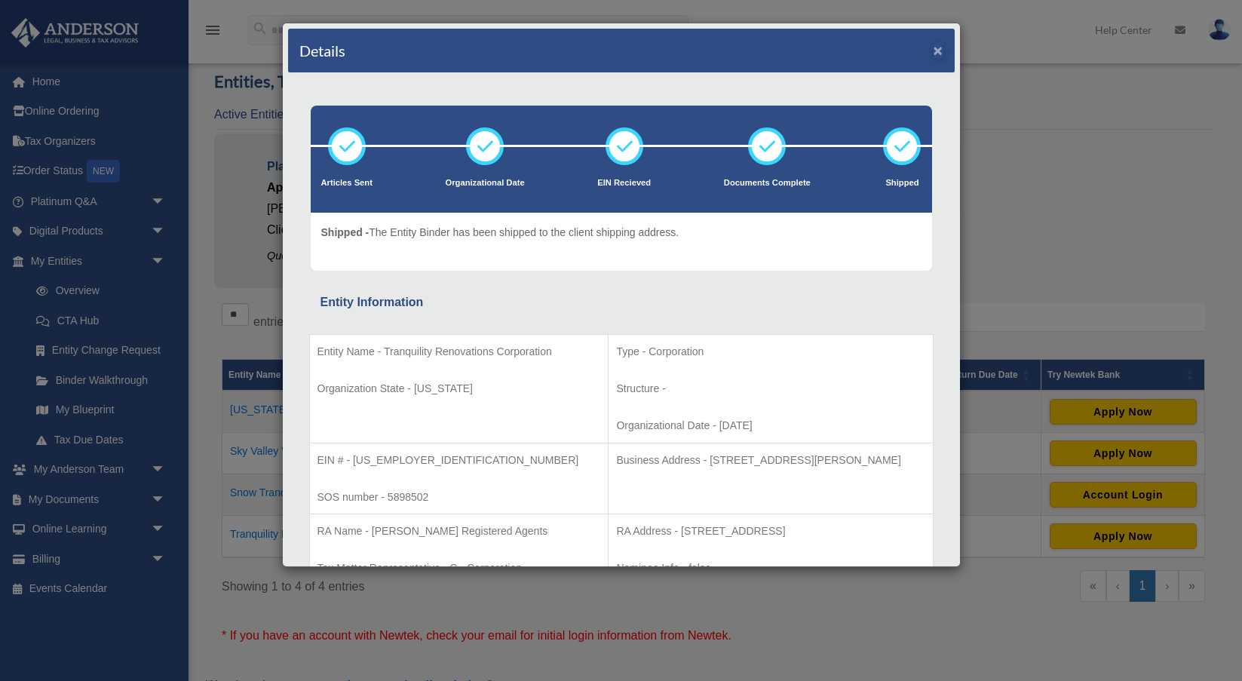
click at [939, 49] on button "×" at bounding box center [938, 50] width 10 height 16
